Goal: Information Seeking & Learning: Learn about a topic

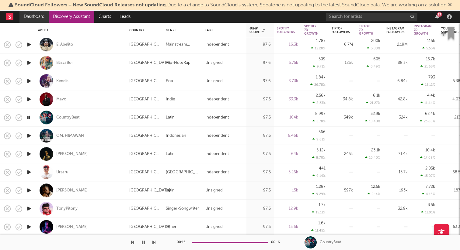
click at [30, 18] on link "Dashboard" at bounding box center [33, 17] width 29 height 12
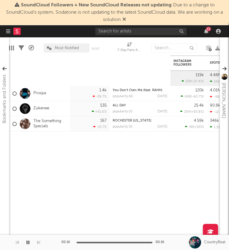
scroll to position [13, 0]
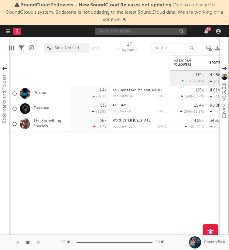
click at [162, 32] on input "text" at bounding box center [141, 32] width 91 height 8
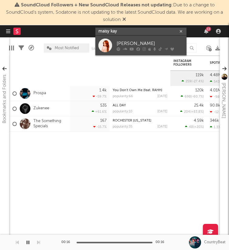
type input "maisy kay"
click at [158, 44] on div "[PERSON_NAME]" at bounding box center [150, 43] width 67 height 7
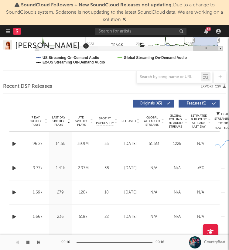
scroll to position [242, 0]
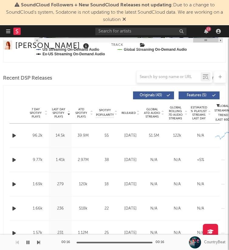
click at [12, 134] on icon "button" at bounding box center [14, 136] width 6 height 8
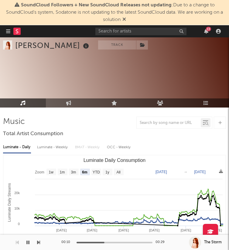
scroll to position [33, 0]
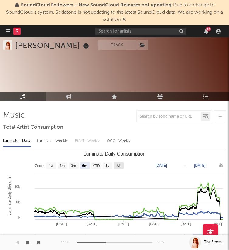
click at [118, 167] on text "All" at bounding box center [119, 166] width 4 height 4
select select "All"
type input "[DATE]"
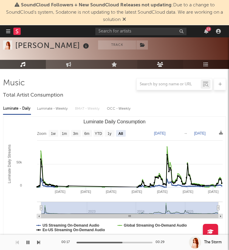
scroll to position [68, 0]
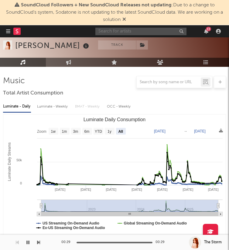
click at [156, 34] on input "text" at bounding box center [141, 32] width 91 height 8
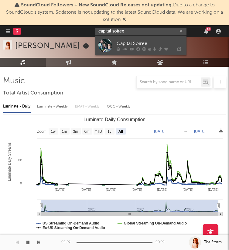
type input "capital soiree"
click at [157, 45] on div "Capital Soiree" at bounding box center [150, 43] width 67 height 7
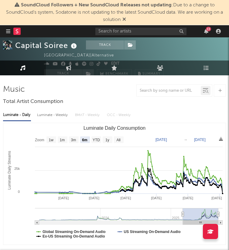
scroll to position [78, 0]
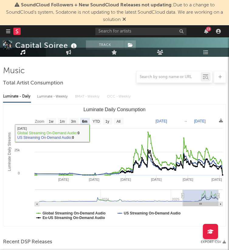
click at [70, 124] on rect "Luminate Daily Consumption" at bounding box center [74, 121] width 10 height 7
select select "3m"
type input "2025-06-04"
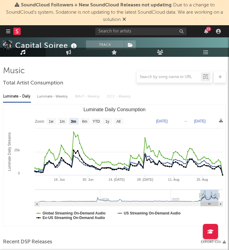
click at [65, 123] on text "1m" at bounding box center [62, 122] width 5 height 4
select select "1m"
type input "2025-08-04"
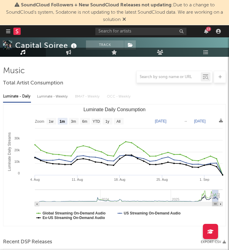
click at [58, 122] on rect "Luminate Daily Consumption" at bounding box center [63, 121] width 10 height 7
click at [53, 122] on text "1w" at bounding box center [51, 122] width 5 height 4
select select "1w"
type input "2025-08-29"
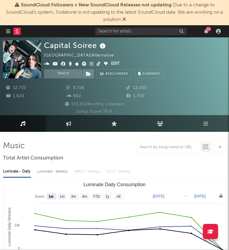
scroll to position [0, 0]
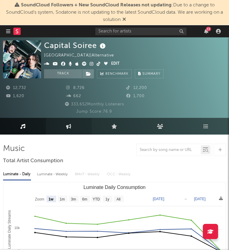
click at [66, 122] on link "Engagement" at bounding box center [69, 126] width 46 height 17
select select "1w"
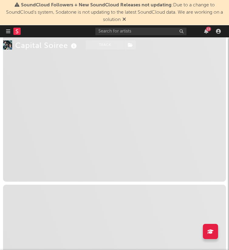
select select "1m"
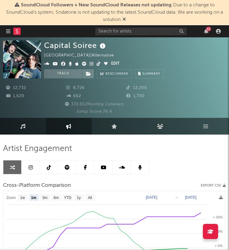
click at [49, 168] on icon at bounding box center [49, 167] width 4 height 5
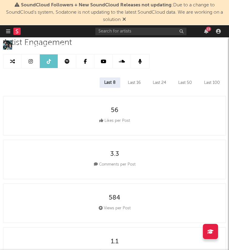
select select "6m"
